Goal: Navigation & Orientation: Find specific page/section

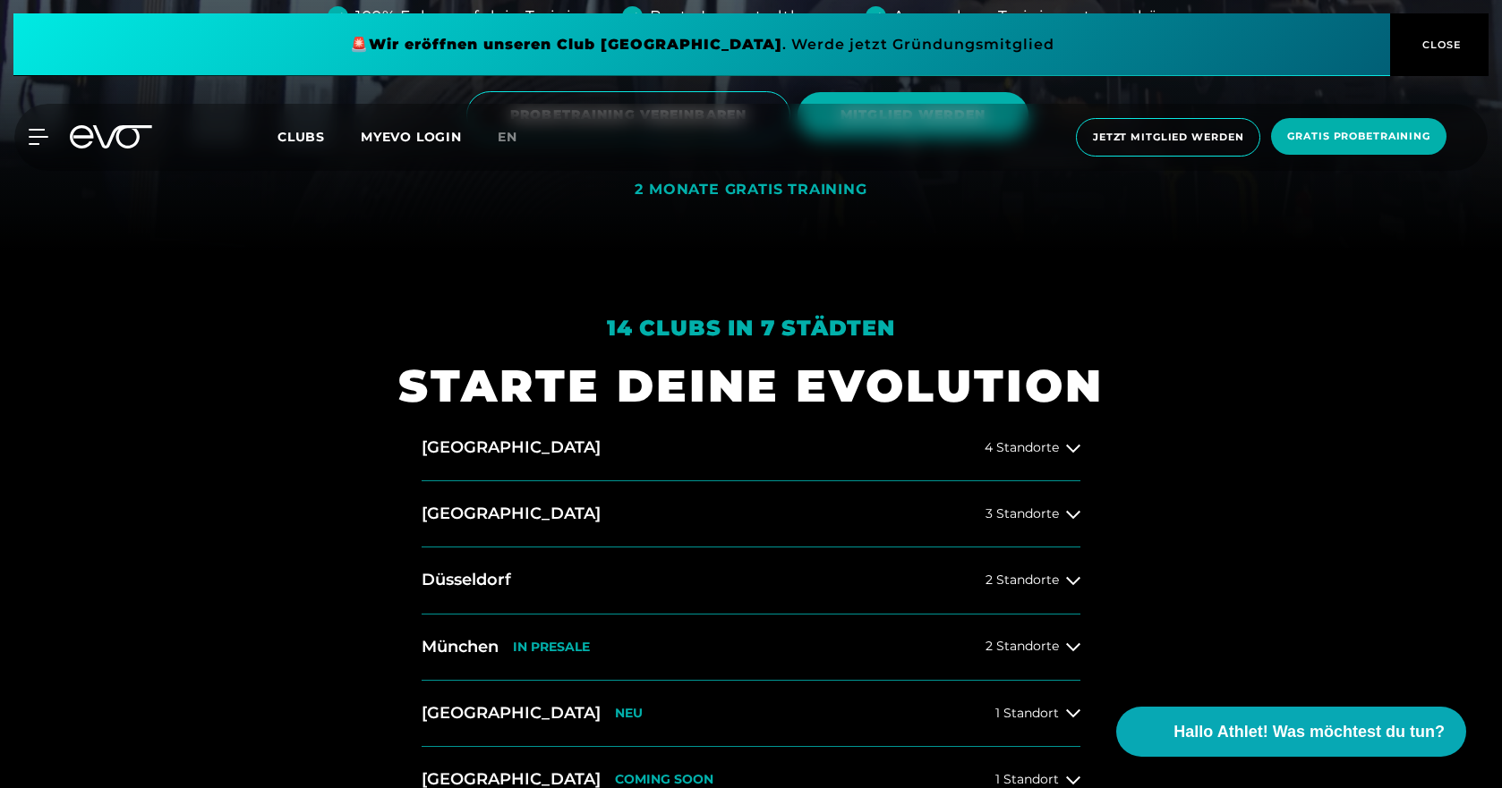
scroll to position [716, 0]
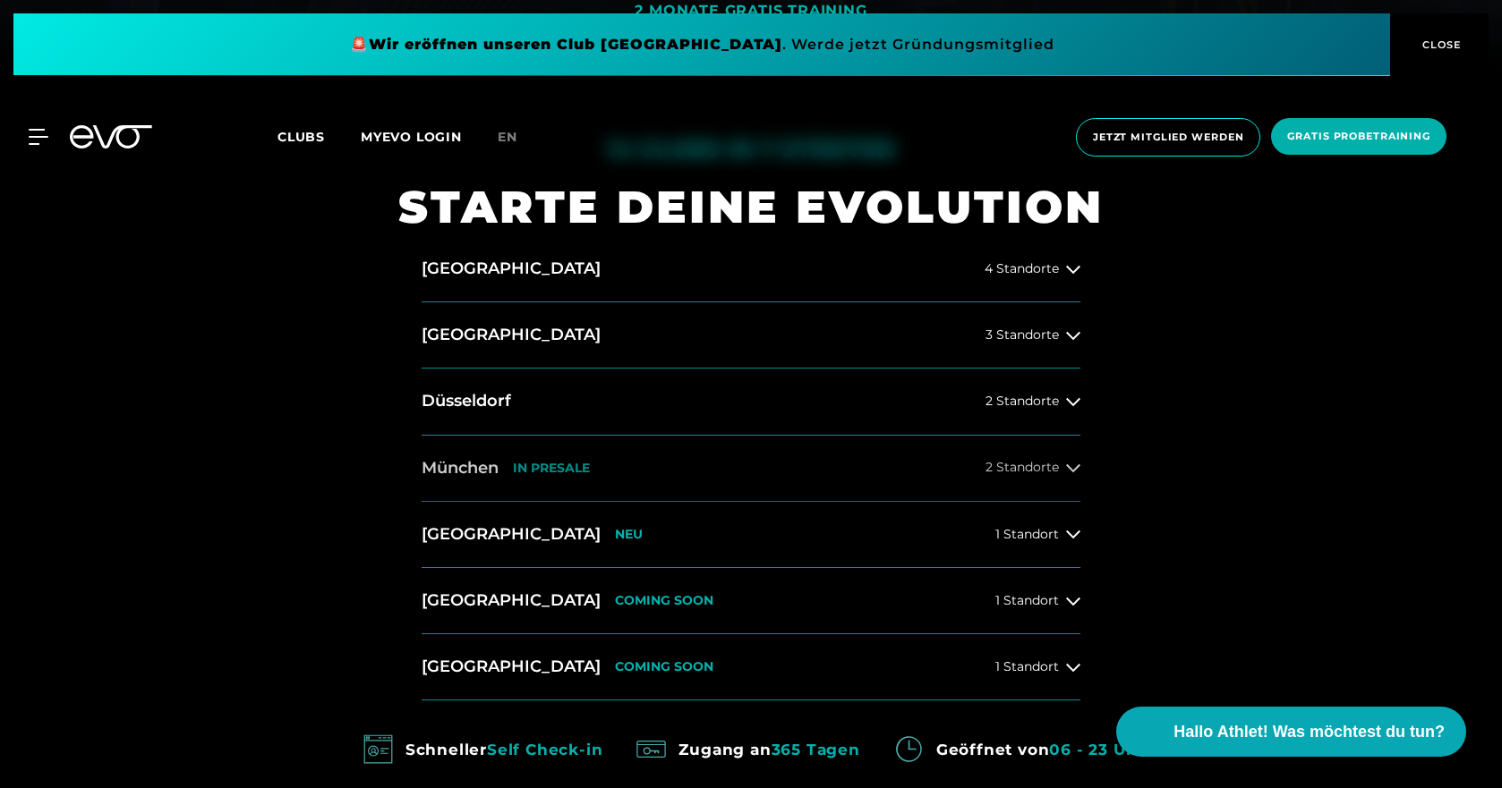
click at [1051, 466] on span "2 Standorte" at bounding box center [1021, 467] width 73 height 13
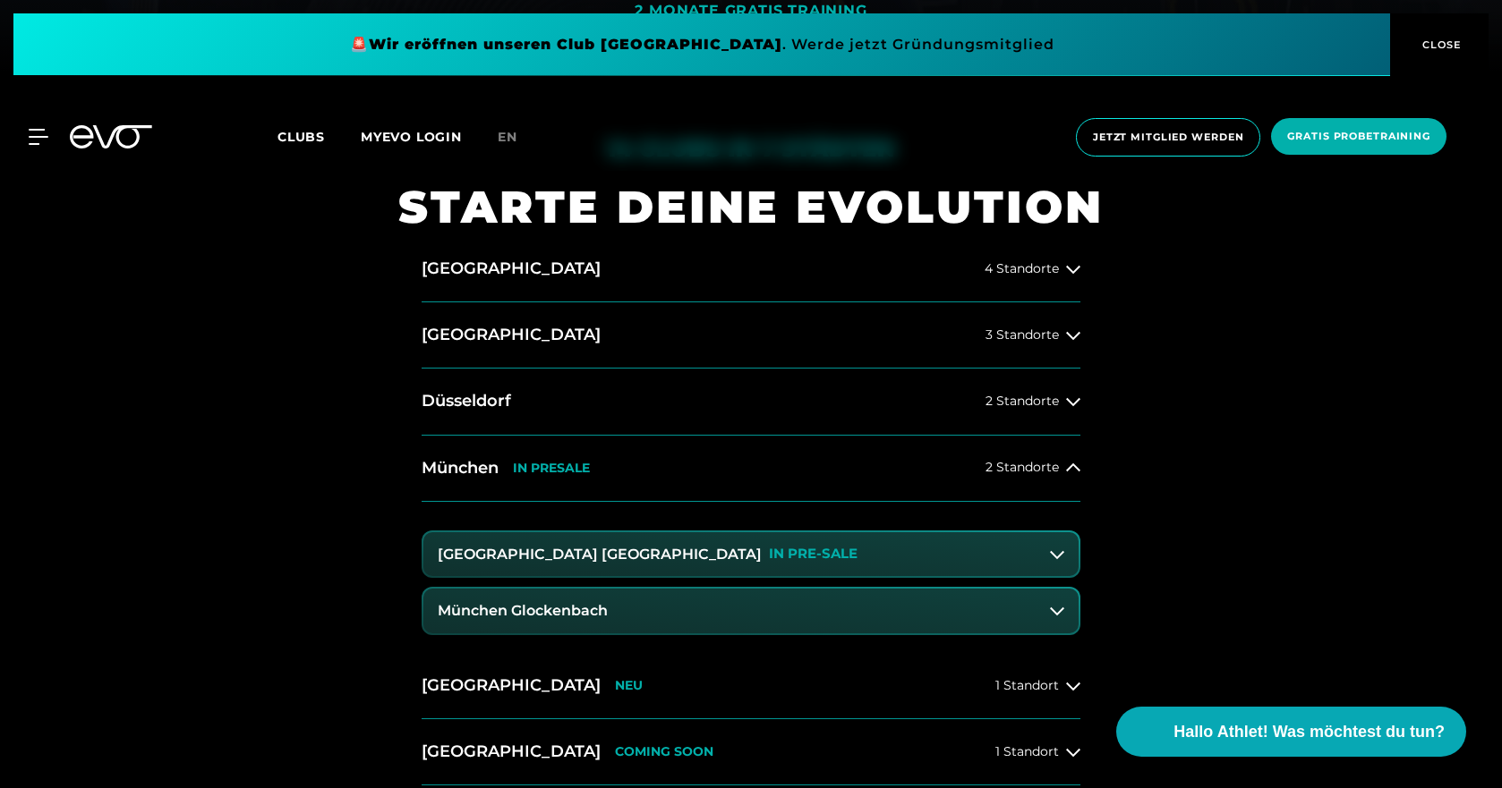
click at [1054, 618] on icon at bounding box center [1057, 611] width 14 height 14
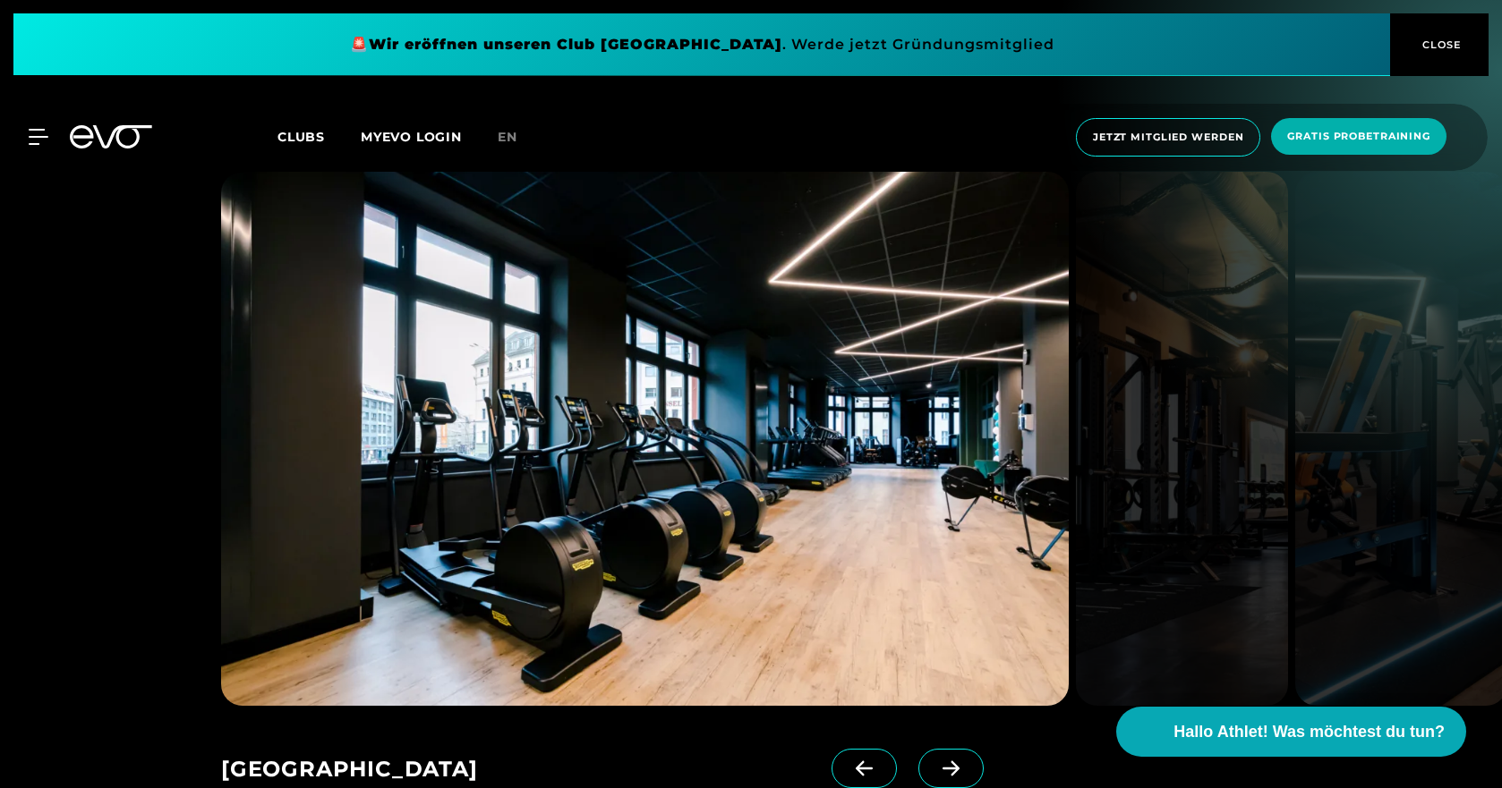
scroll to position [2595, 0]
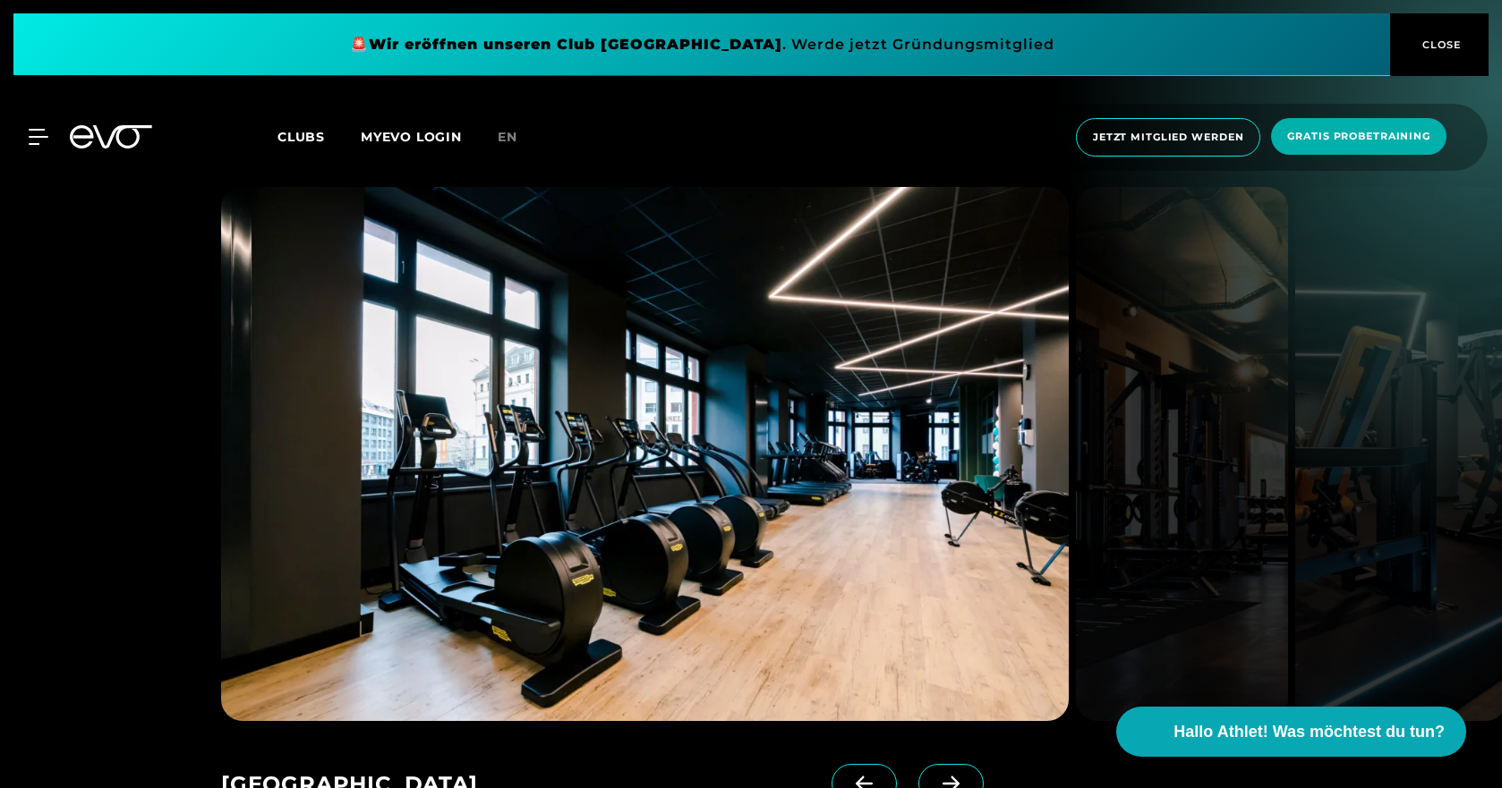
click at [931, 764] on span at bounding box center [950, 783] width 65 height 39
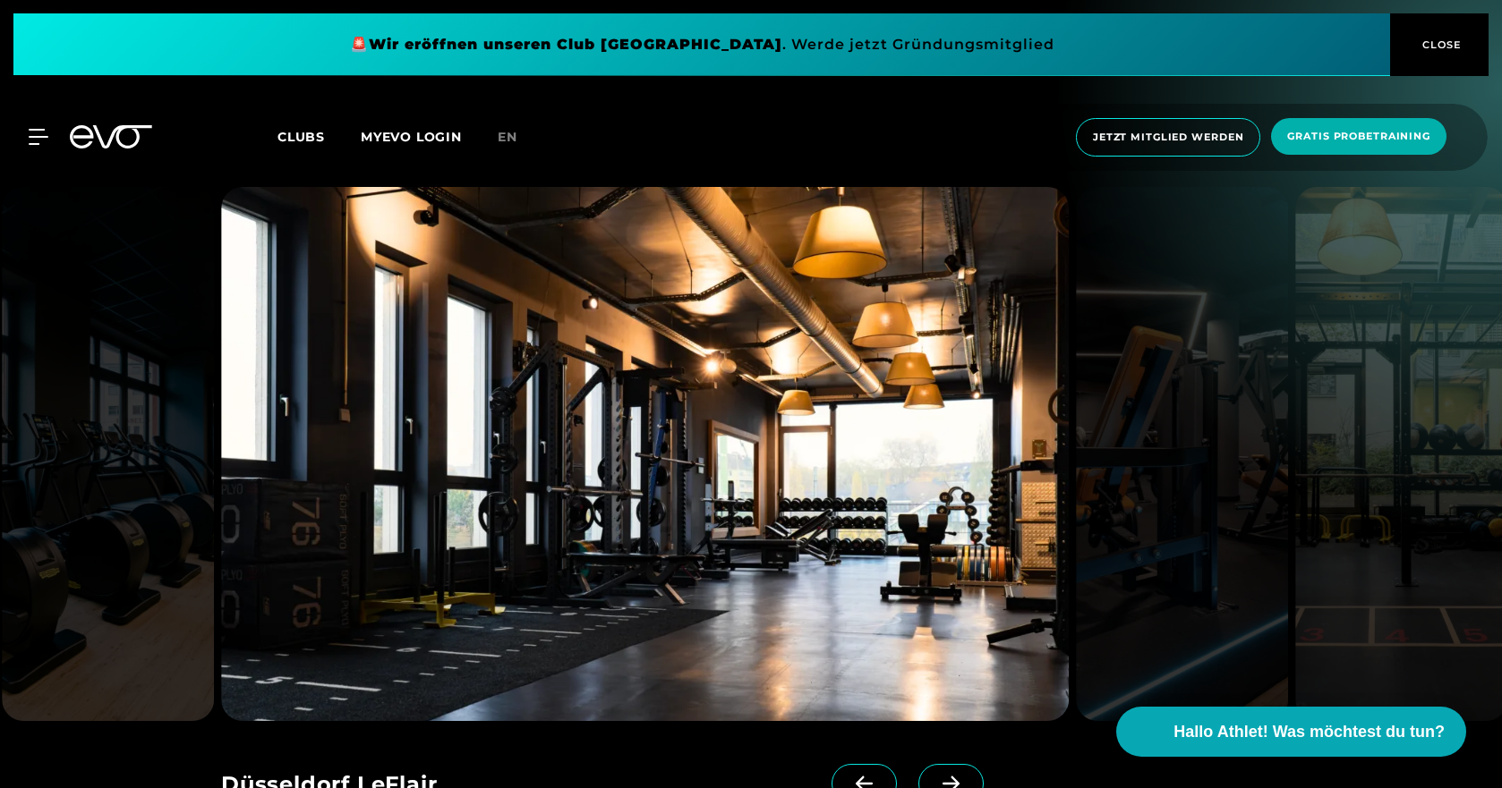
click at [931, 764] on span at bounding box center [950, 783] width 65 height 39
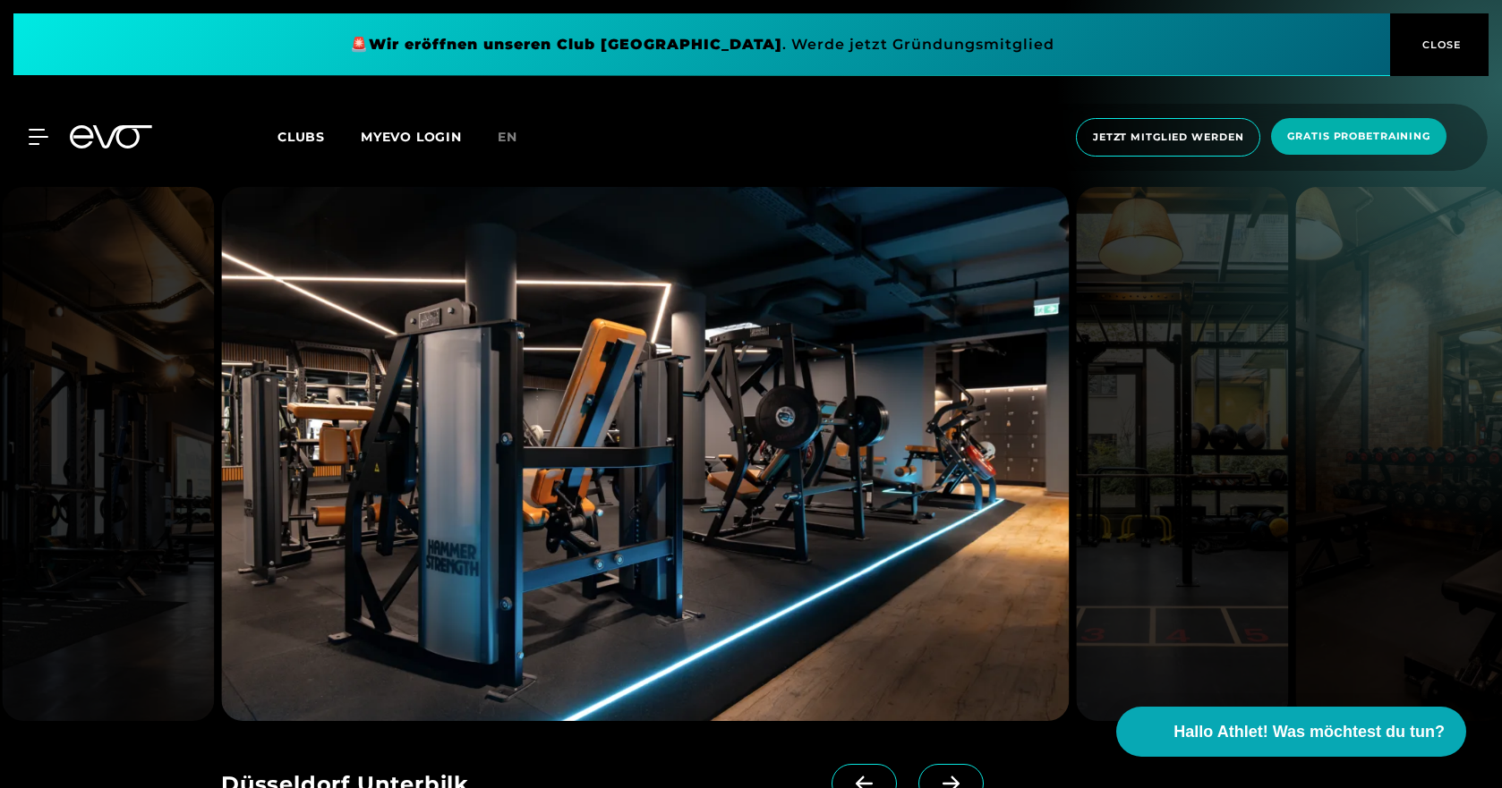
click at [931, 764] on span at bounding box center [950, 783] width 65 height 39
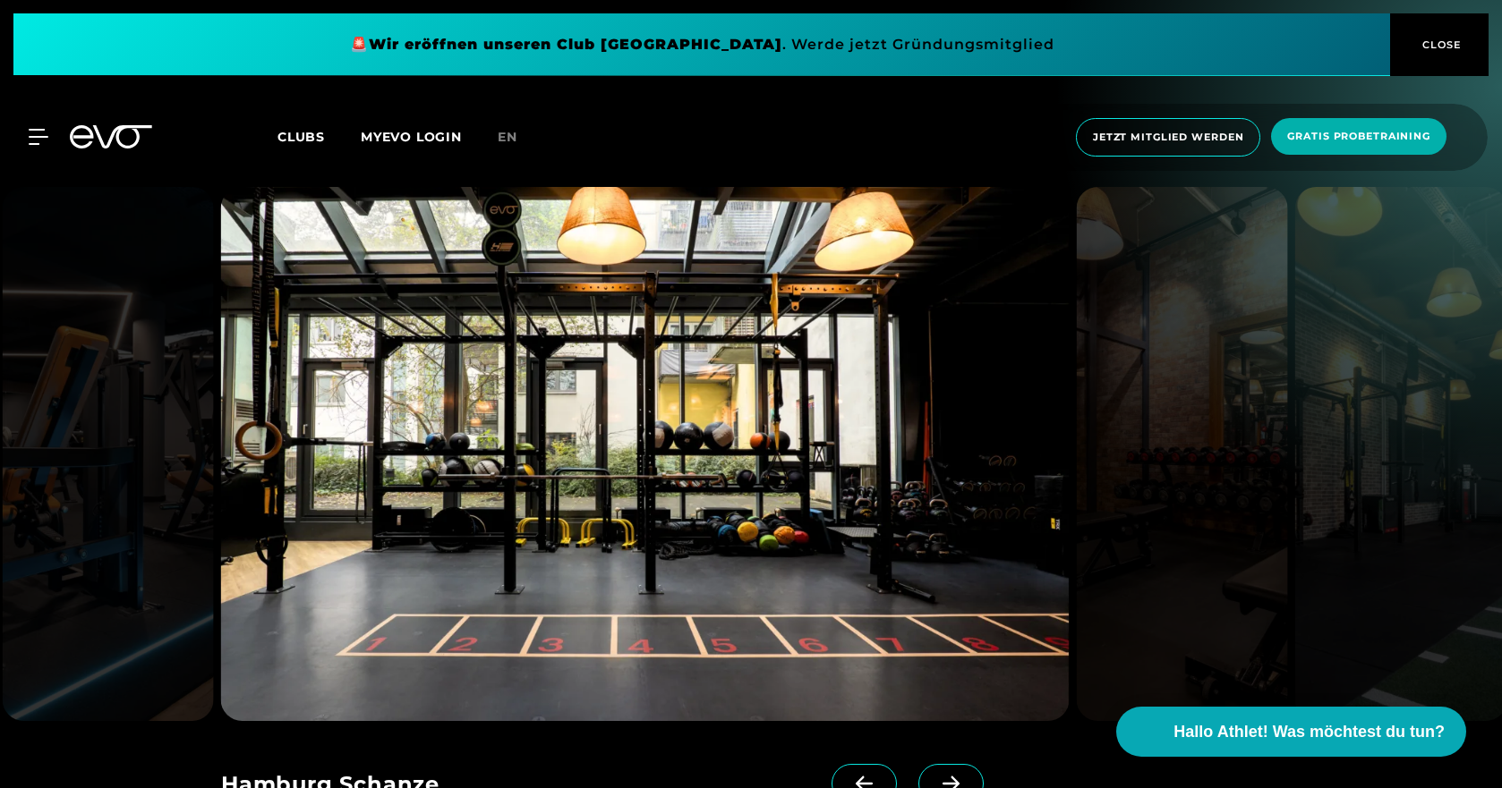
click at [931, 764] on span at bounding box center [950, 783] width 65 height 39
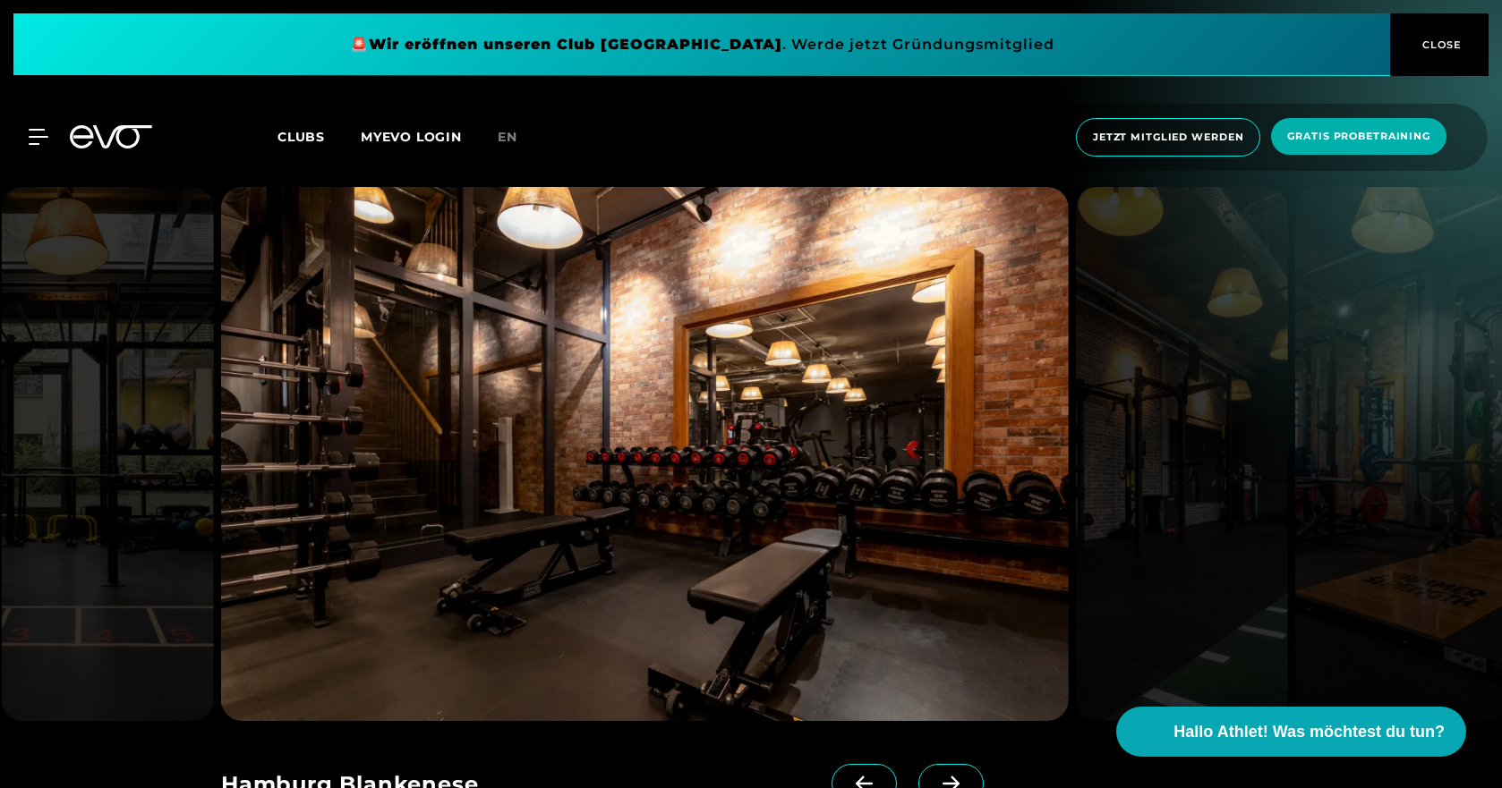
click at [931, 764] on span at bounding box center [950, 783] width 65 height 39
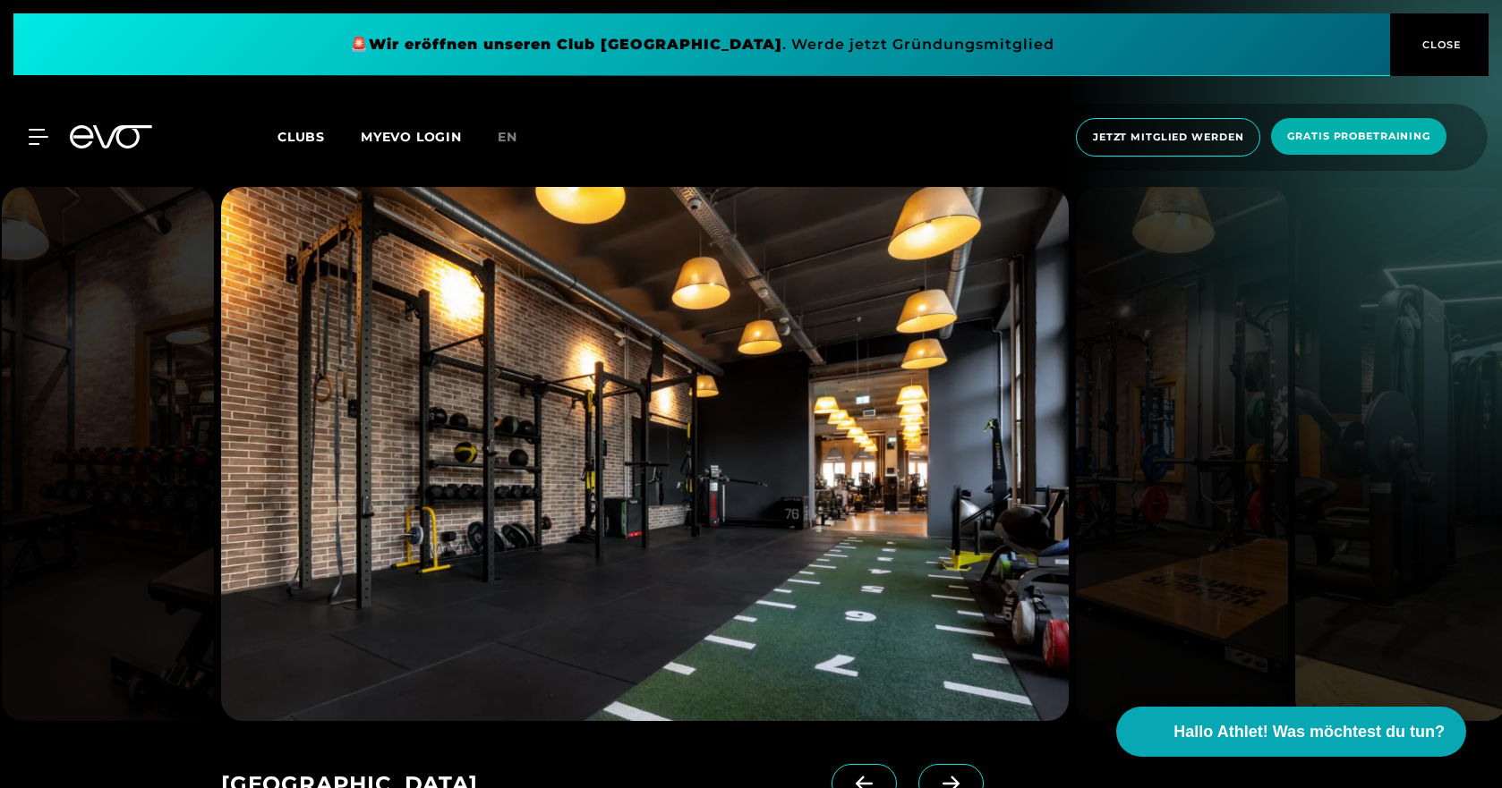
click at [931, 764] on span at bounding box center [950, 783] width 65 height 39
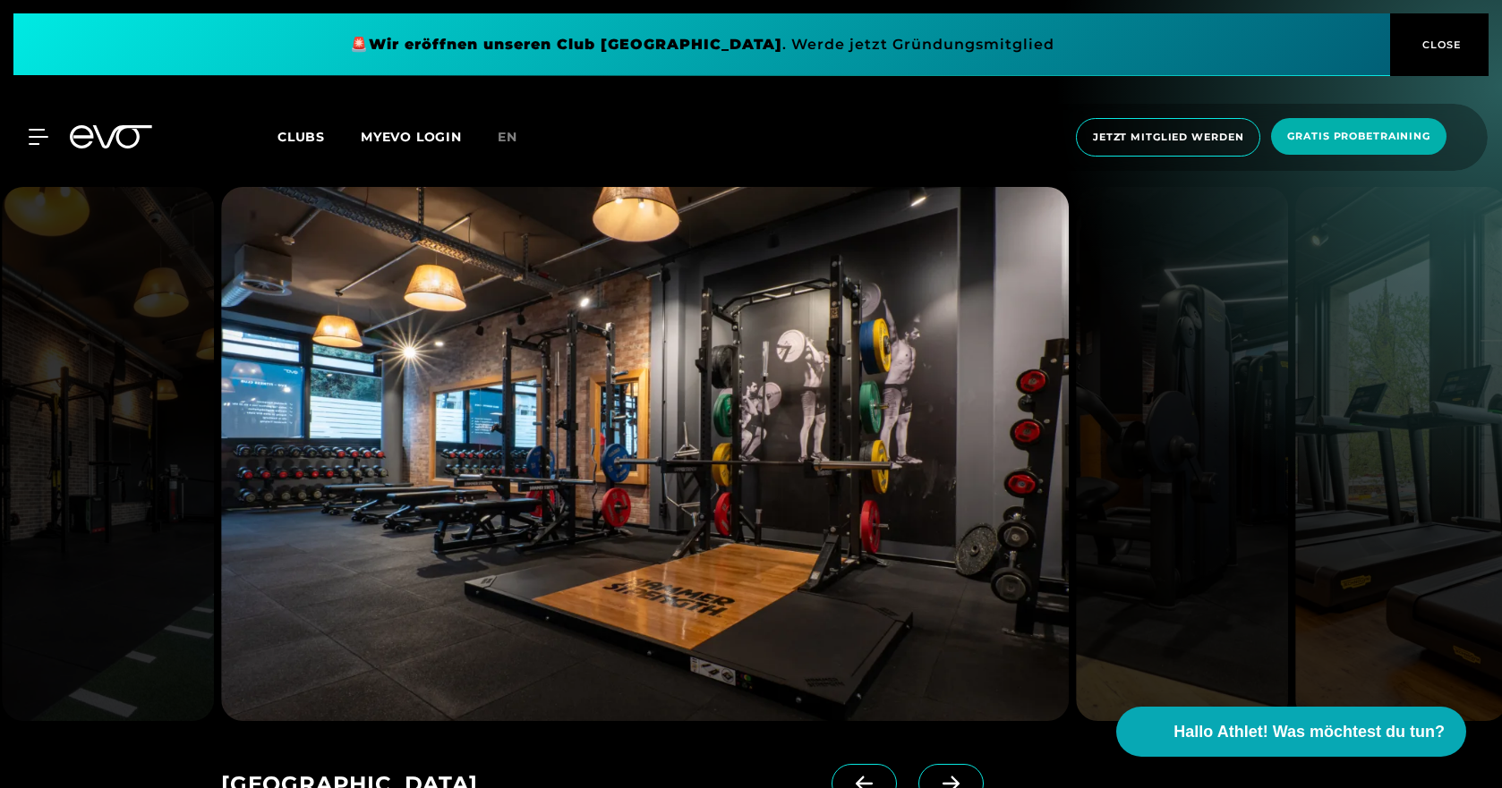
click at [931, 764] on span at bounding box center [950, 783] width 65 height 39
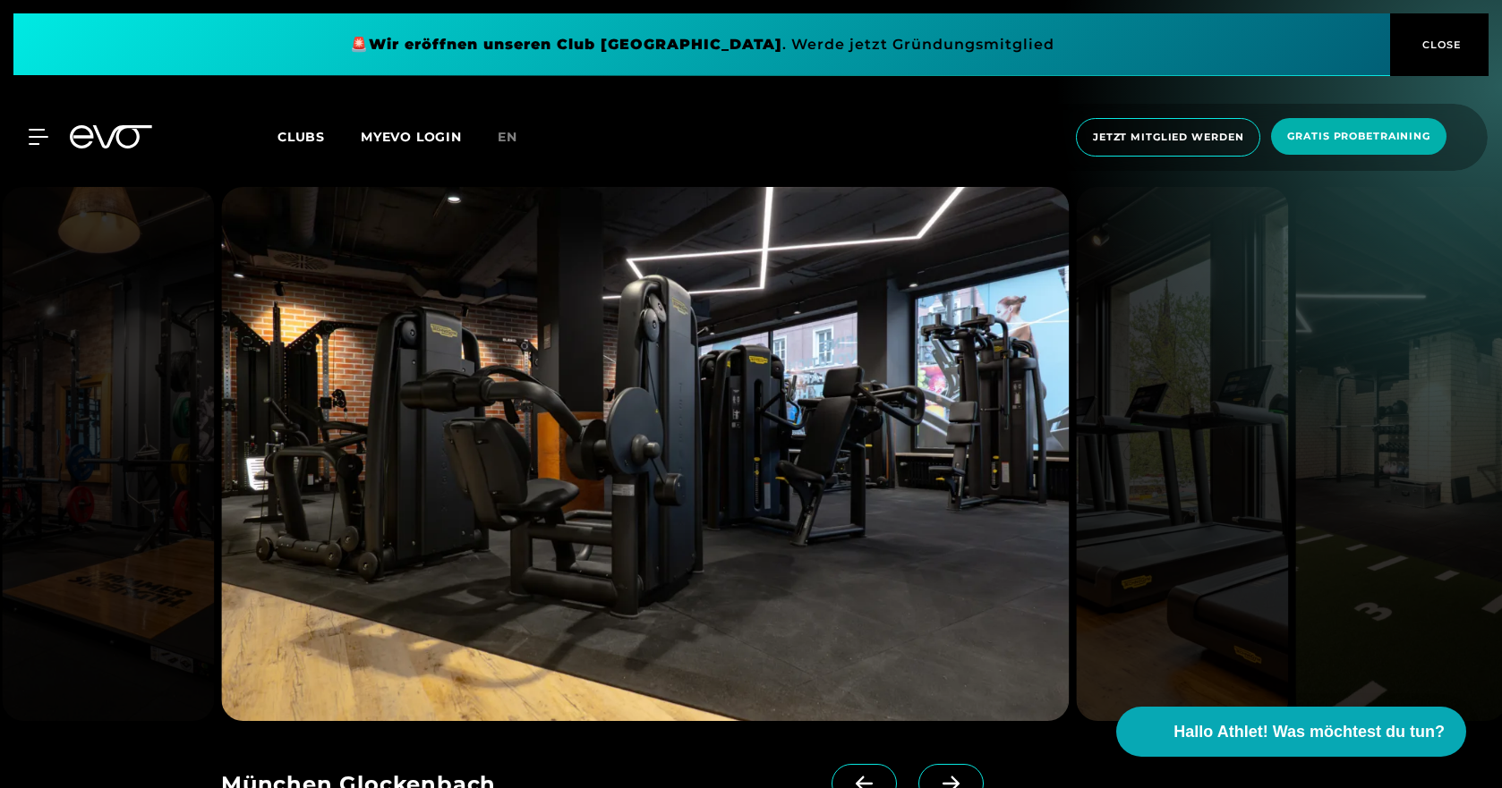
click at [931, 764] on span at bounding box center [950, 783] width 65 height 39
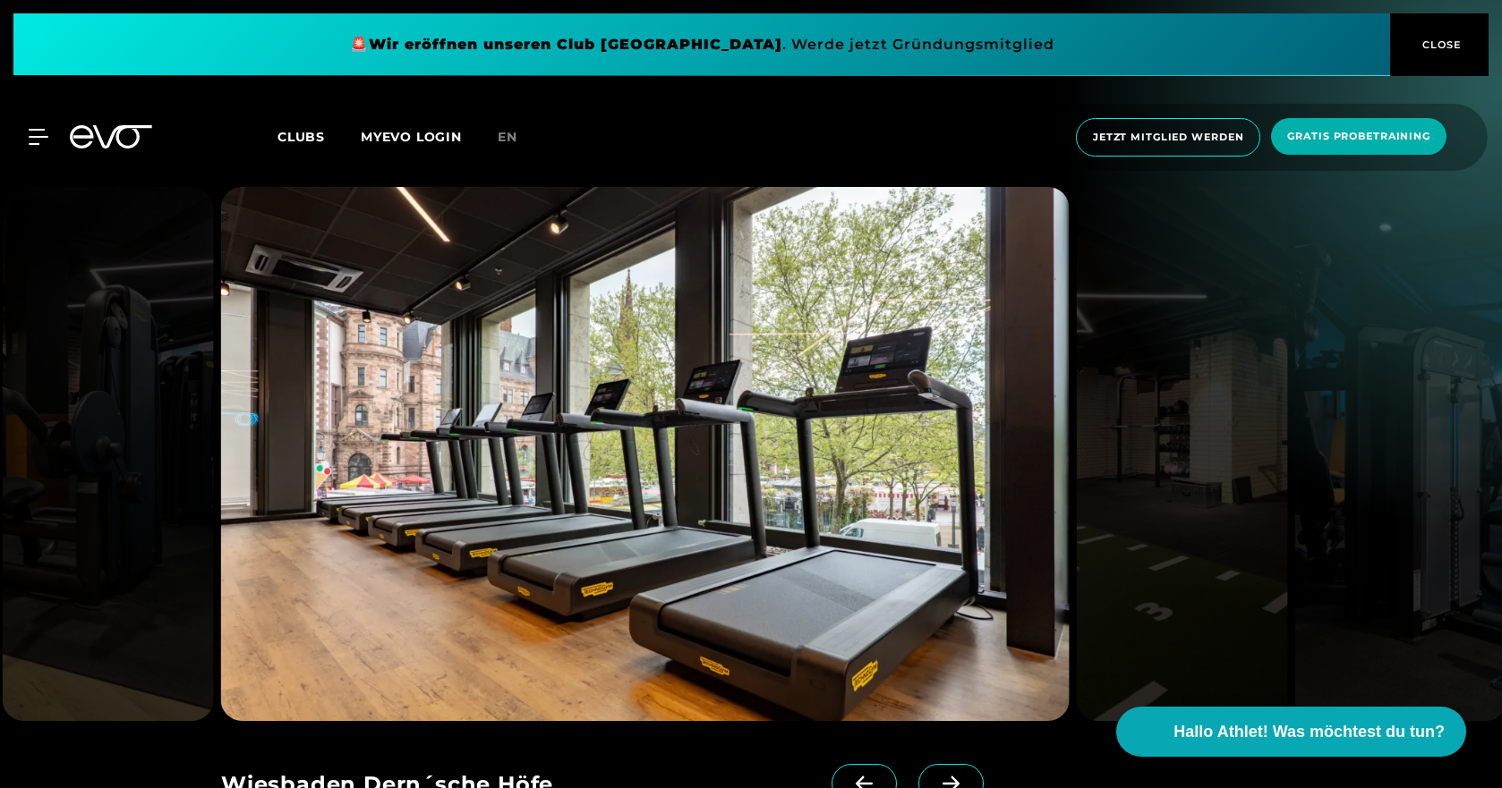
click at [853, 764] on span at bounding box center [863, 783] width 65 height 39
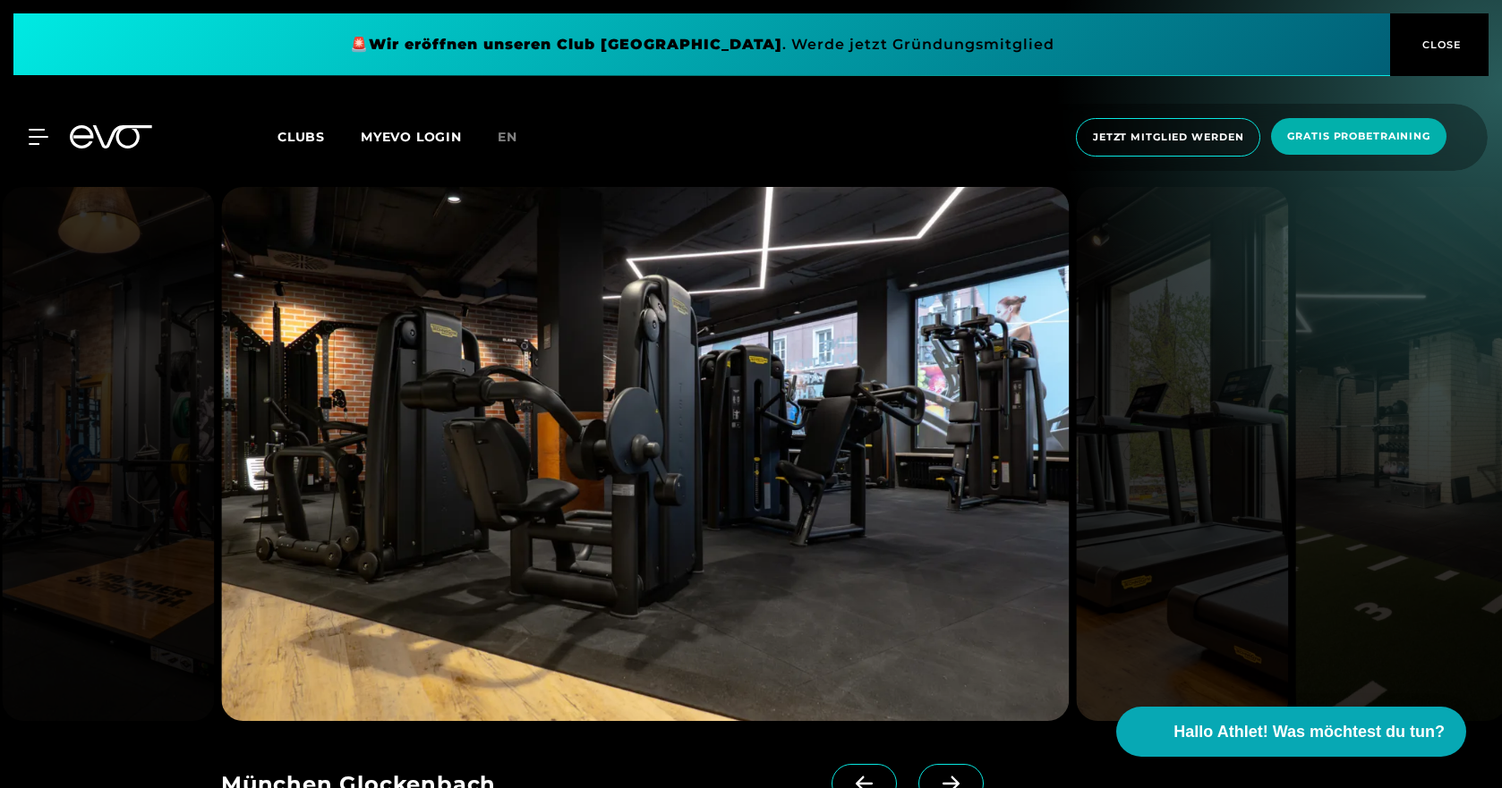
click at [918, 764] on span at bounding box center [950, 783] width 65 height 39
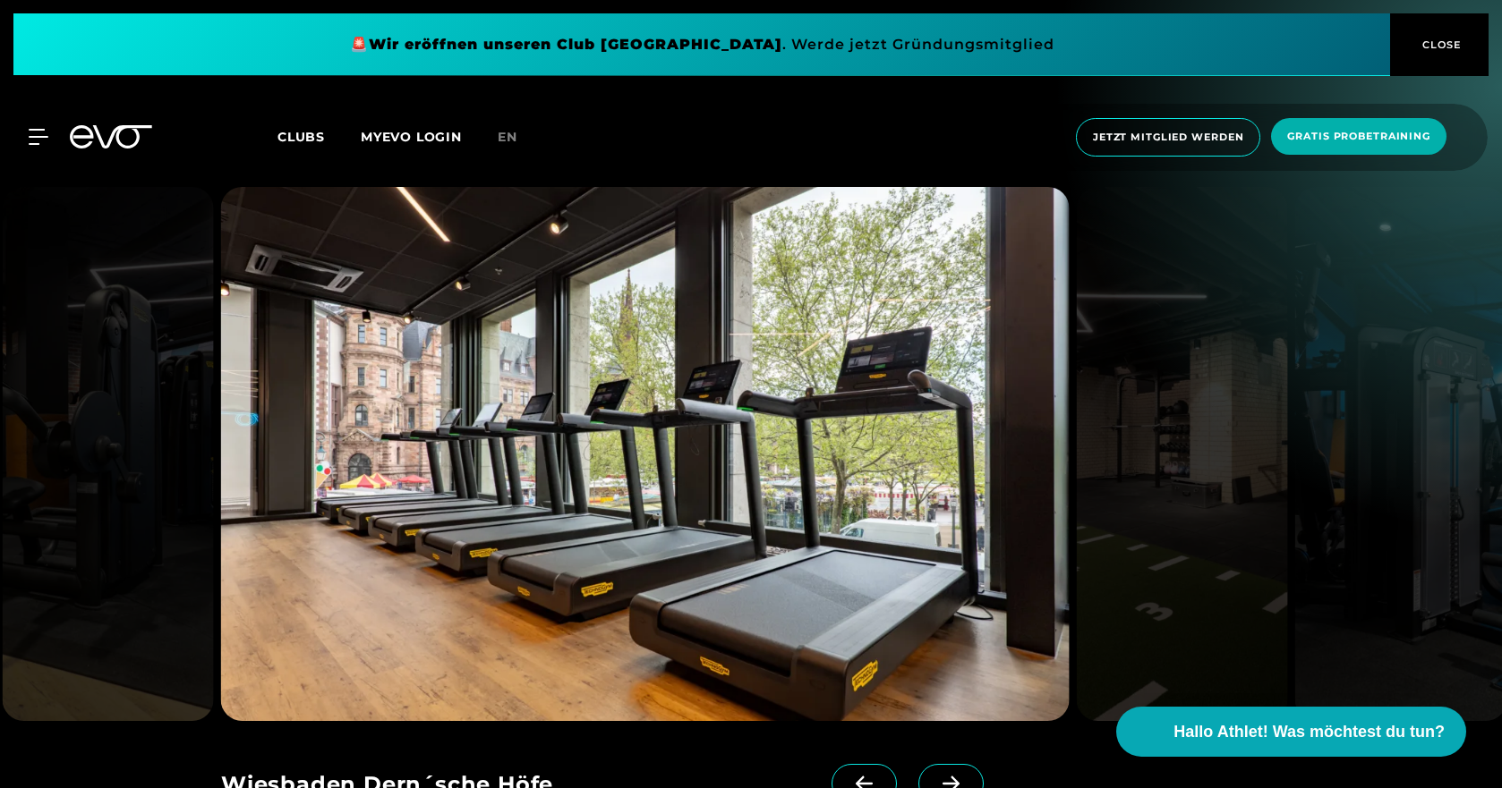
click at [918, 764] on span at bounding box center [950, 783] width 65 height 39
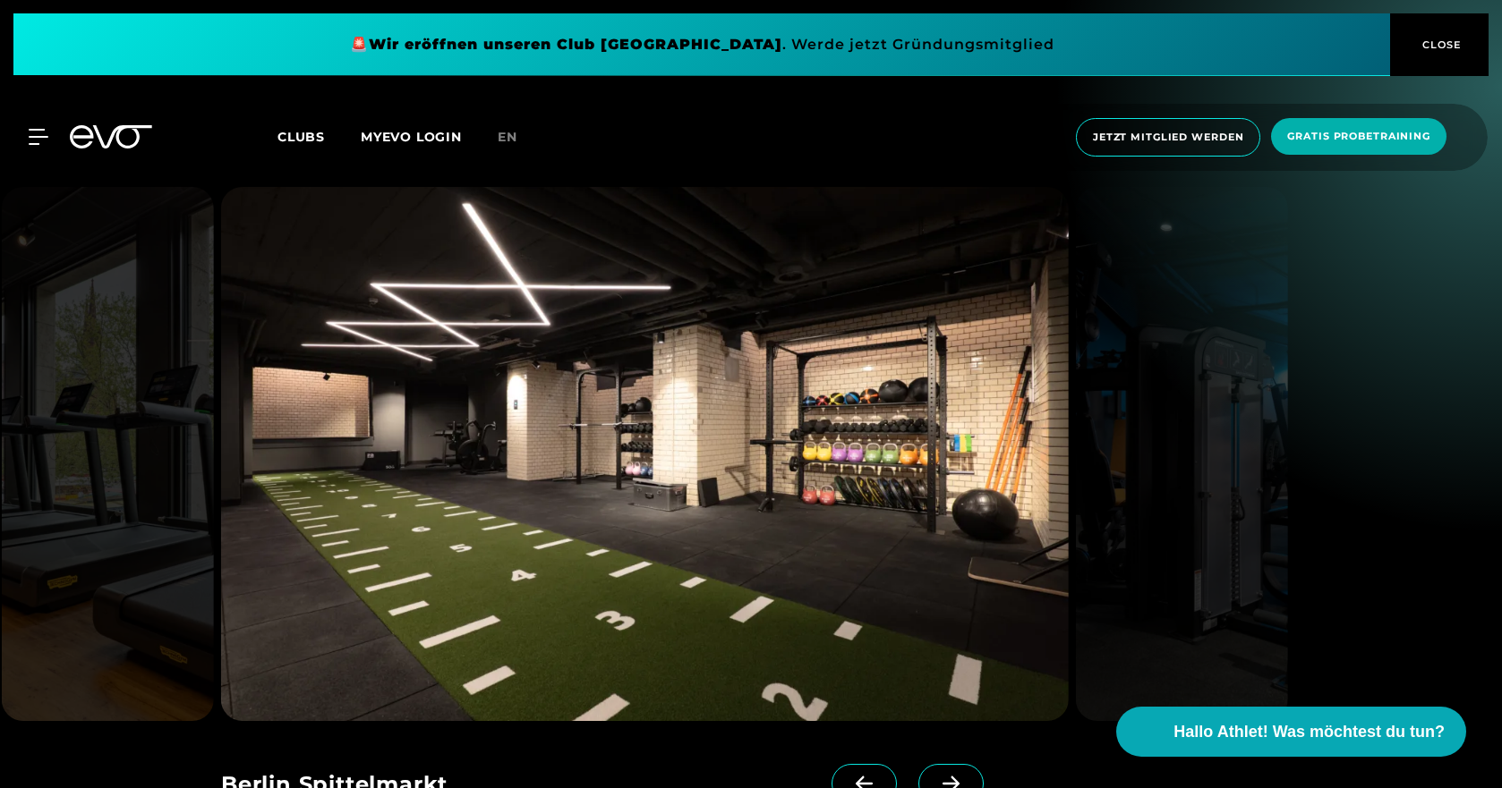
click at [918, 764] on span at bounding box center [950, 783] width 65 height 39
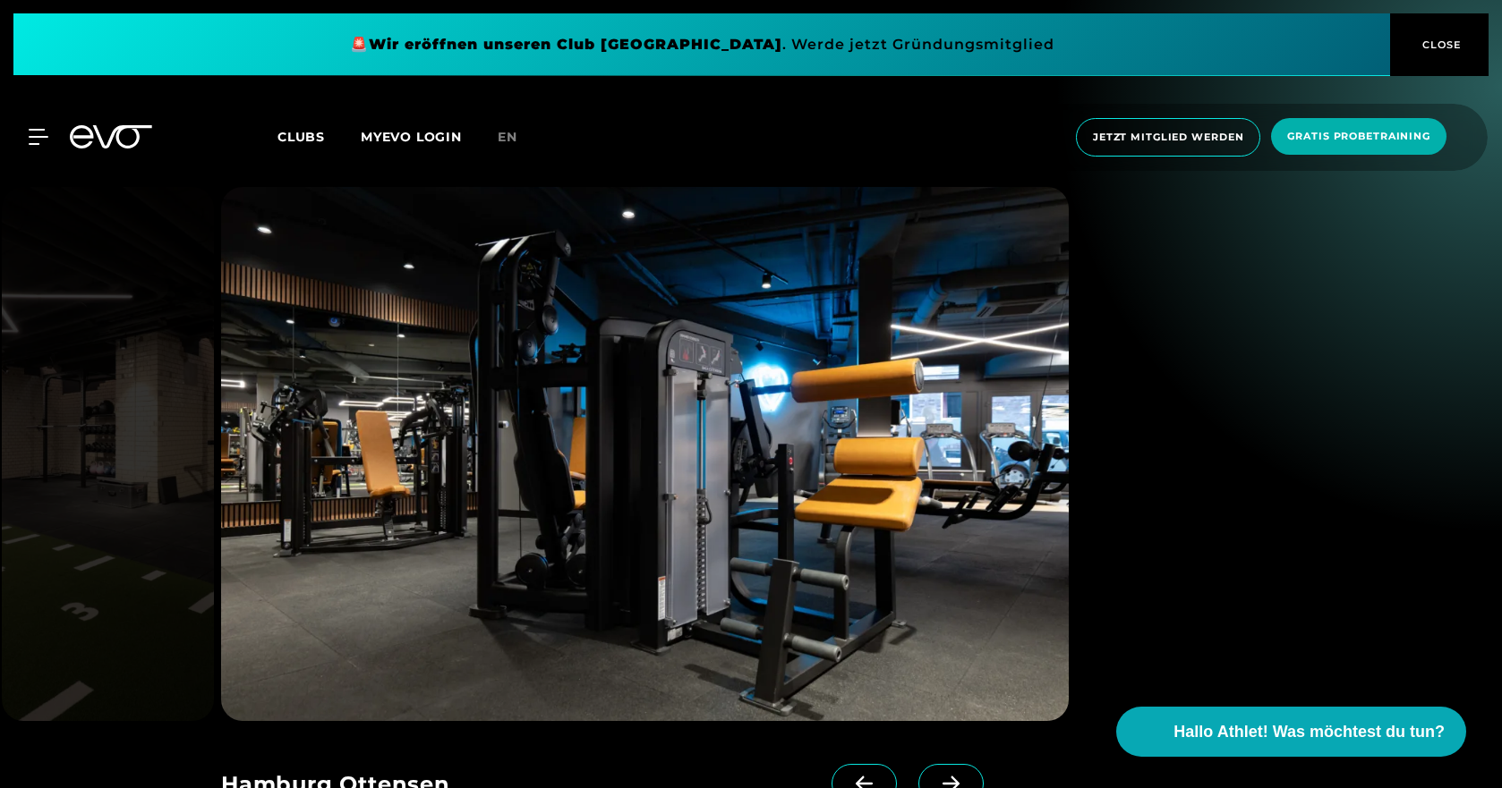
click at [918, 764] on span at bounding box center [950, 783] width 65 height 39
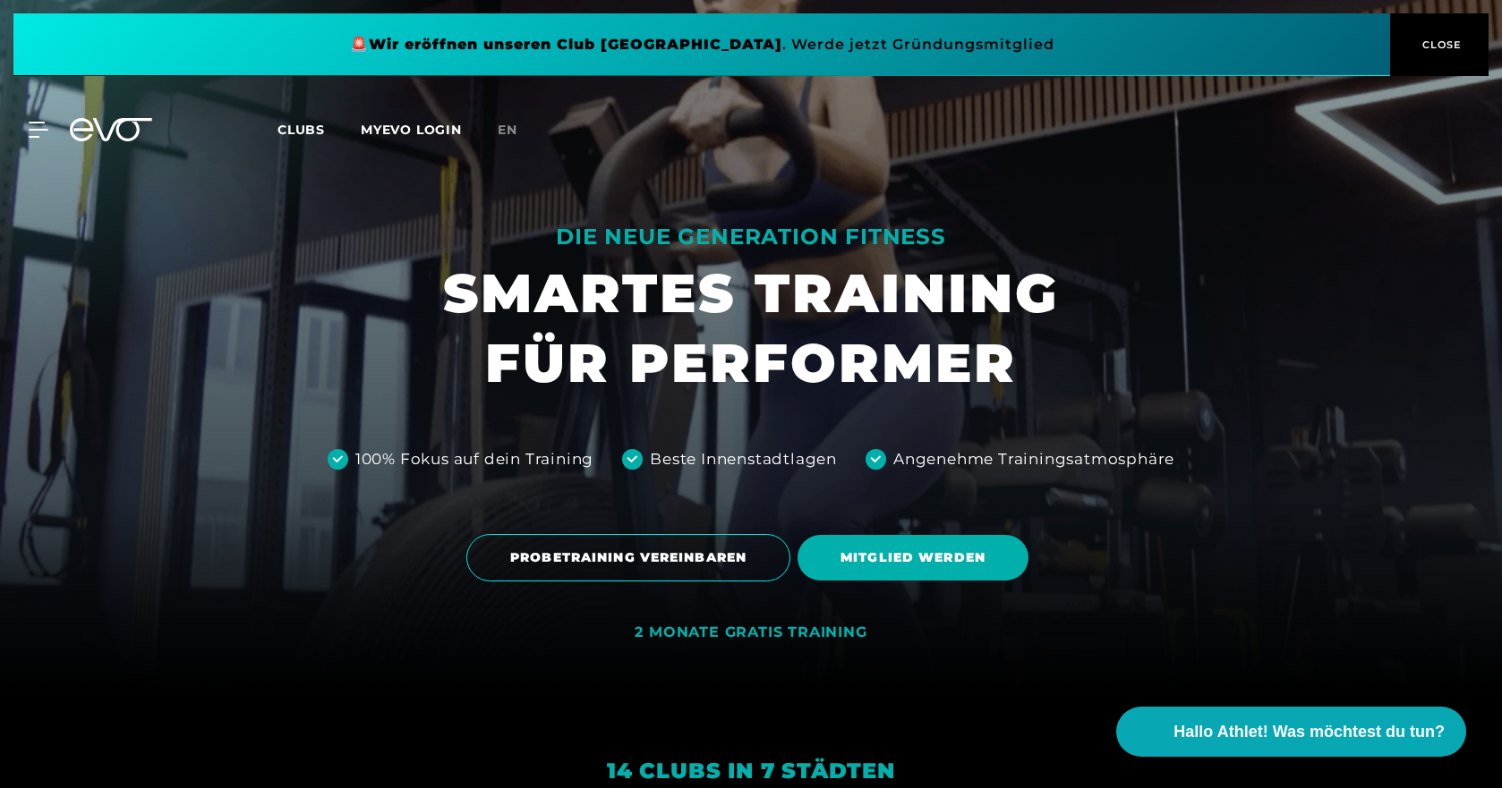
scroll to position [0, 0]
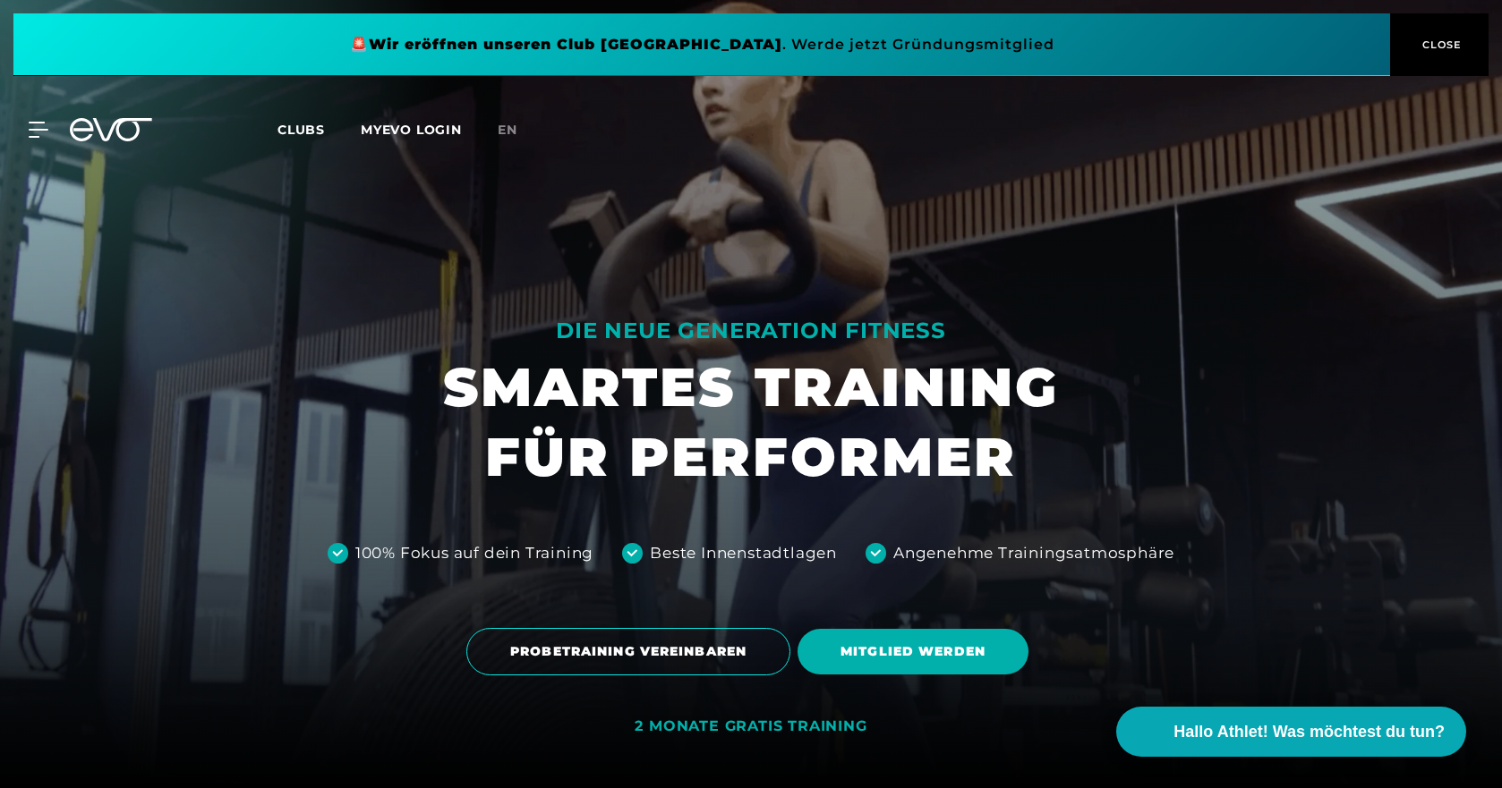
click at [297, 118] on div "MyEVO Login Über EVO Mitgliedschaften Probetraining TAGESPASS EVO Studios [GEOG…" at bounding box center [751, 130] width 1494 height 52
click at [297, 126] on span "Clubs" at bounding box center [300, 130] width 47 height 16
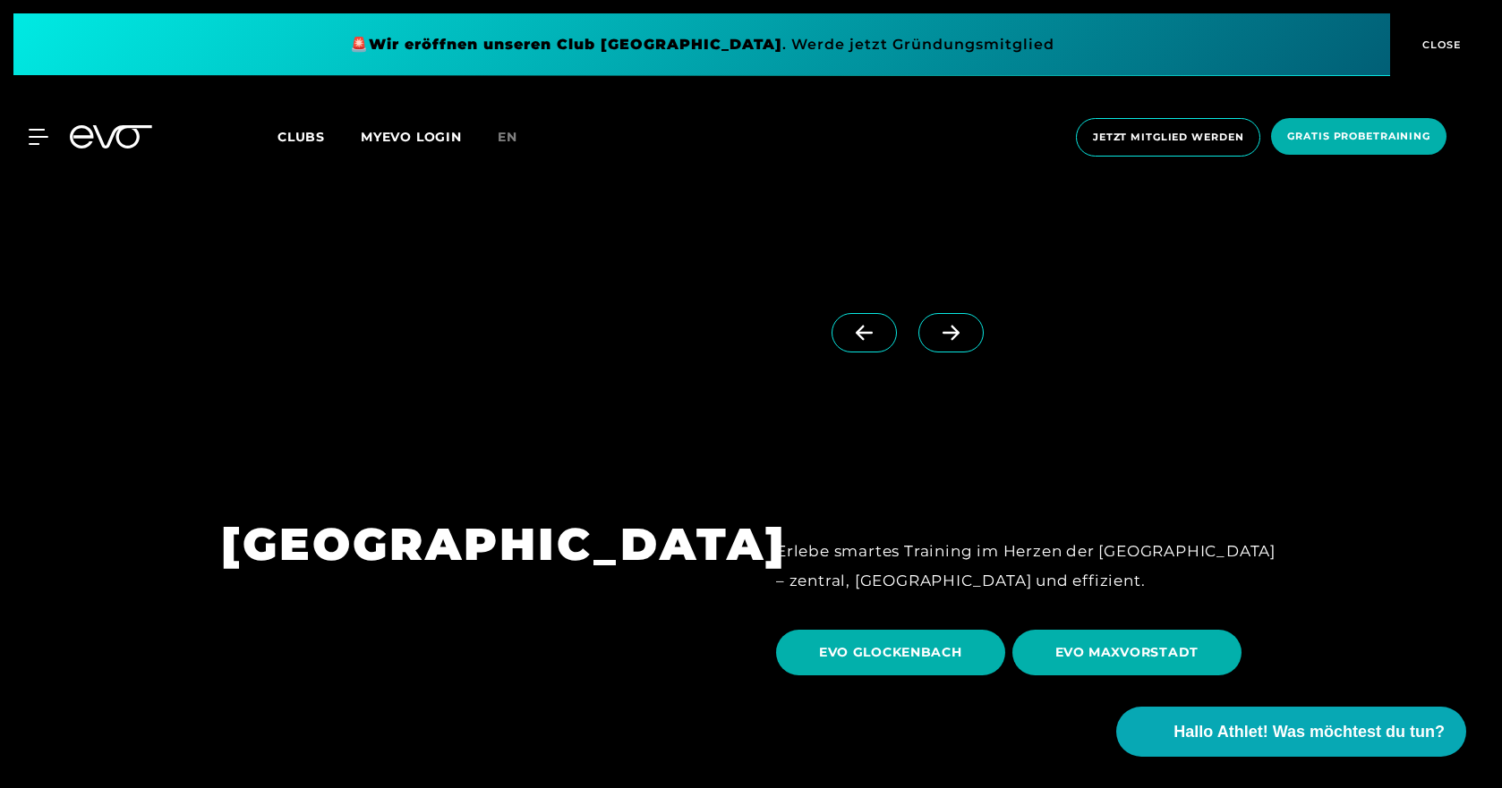
scroll to position [5101, 0]
click at [929, 631] on span "EVO GLOCKENBACH" at bounding box center [890, 654] width 229 height 46
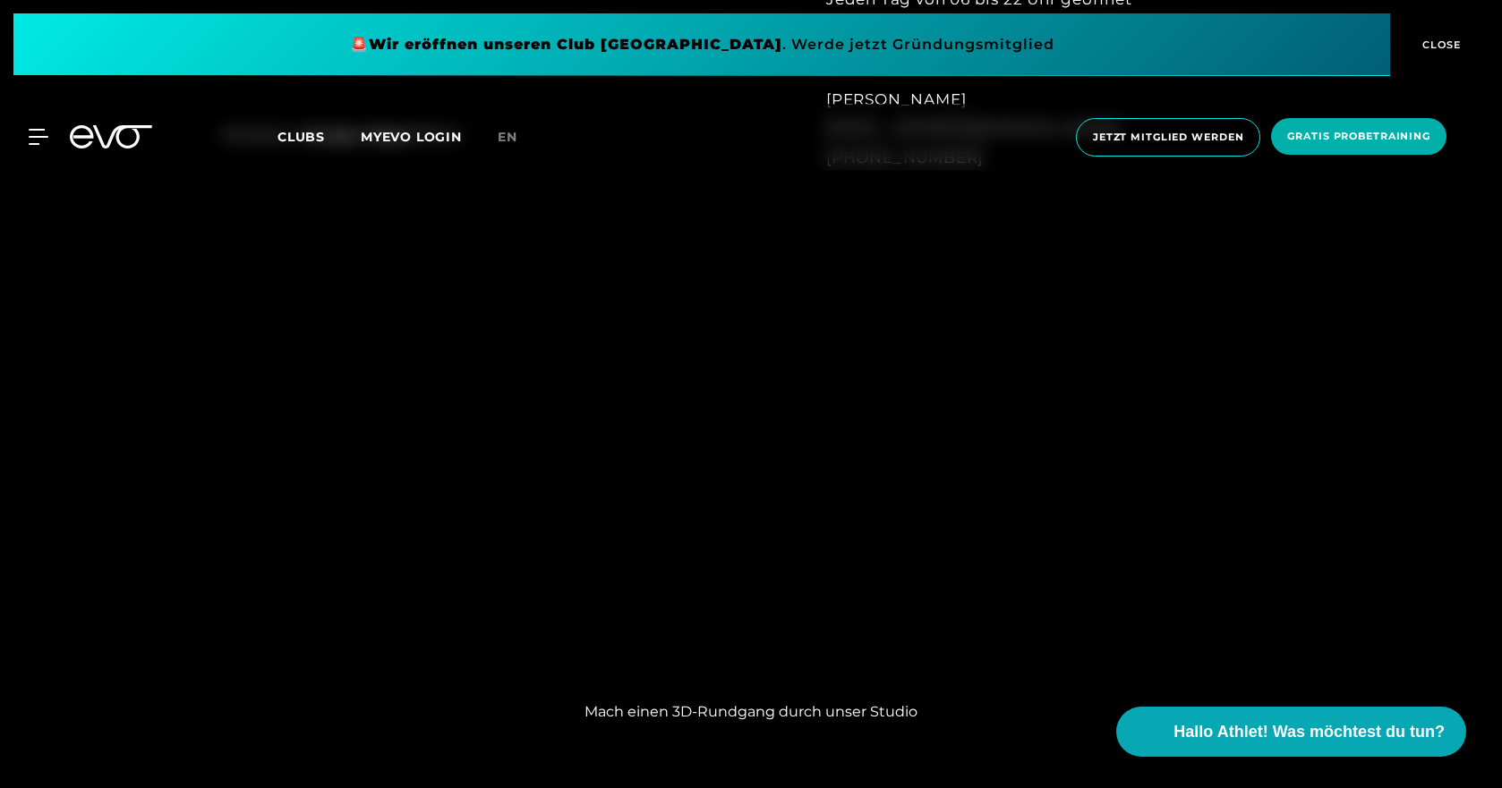
scroll to position [1432, 0]
